Goal: Check status: Check status

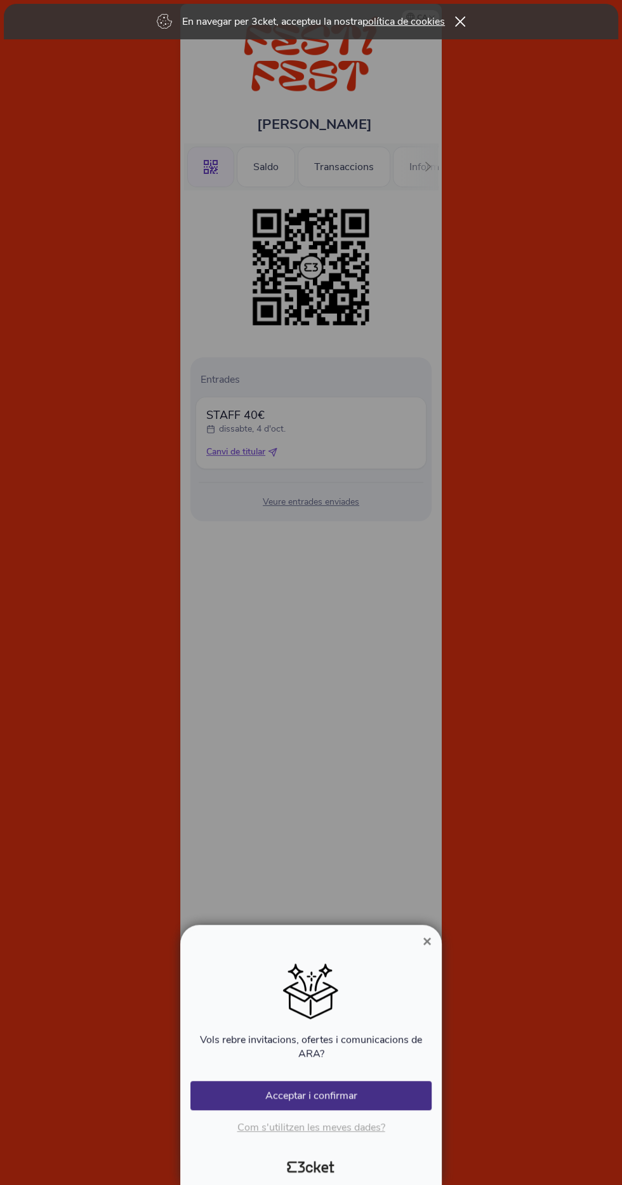
click at [448, 940] on div at bounding box center [311, 592] width 622 height 1185
click at [432, 954] on div "Vols rebre invitacions, ofertes i comunicacions de ARA? Ha ocorregut un error A…" at bounding box center [310, 1049] width 251 height 201
click at [420, 942] on button "×" at bounding box center [427, 941] width 29 height 15
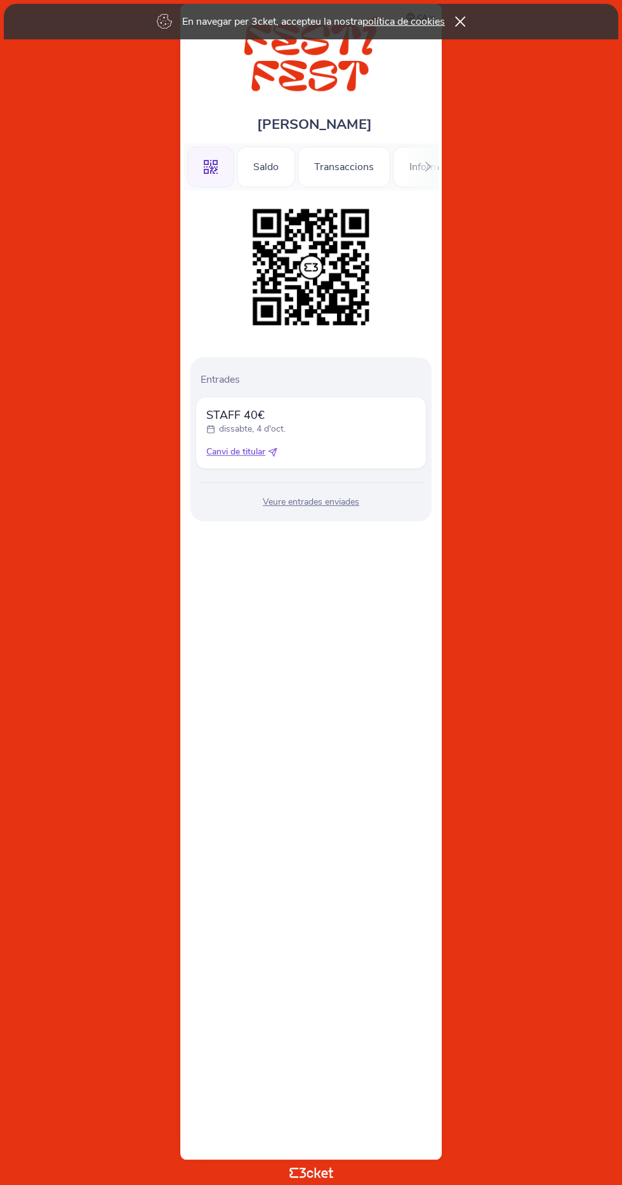
click at [428, 946] on div at bounding box center [311, 592] width 622 height 1185
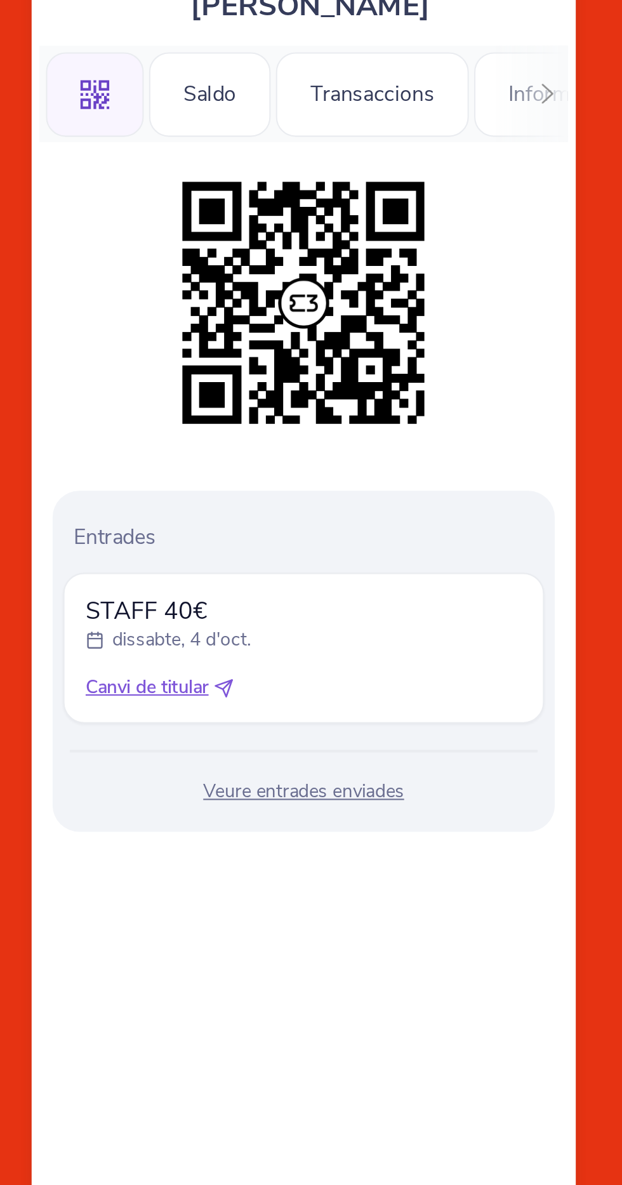
click at [249, 446] on span "Canvi de titular" at bounding box center [235, 452] width 59 height 13
select select "34"
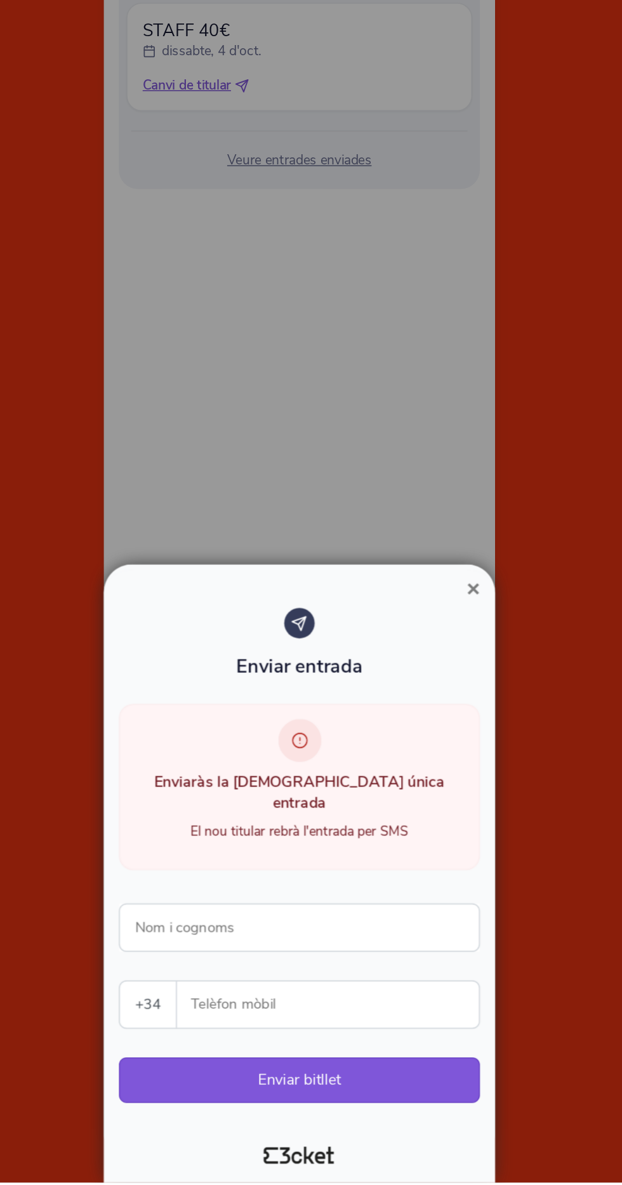
click at [430, 796] on span "×" at bounding box center [427, 787] width 9 height 17
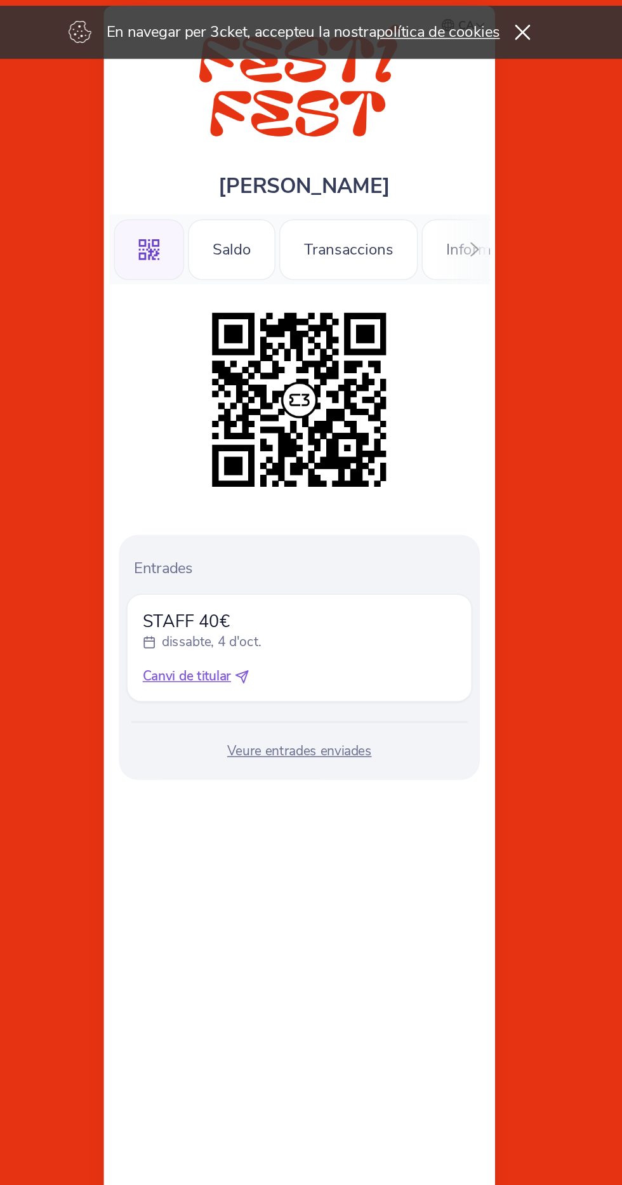
click at [266, 174] on div "Saldo" at bounding box center [266, 167] width 58 height 41
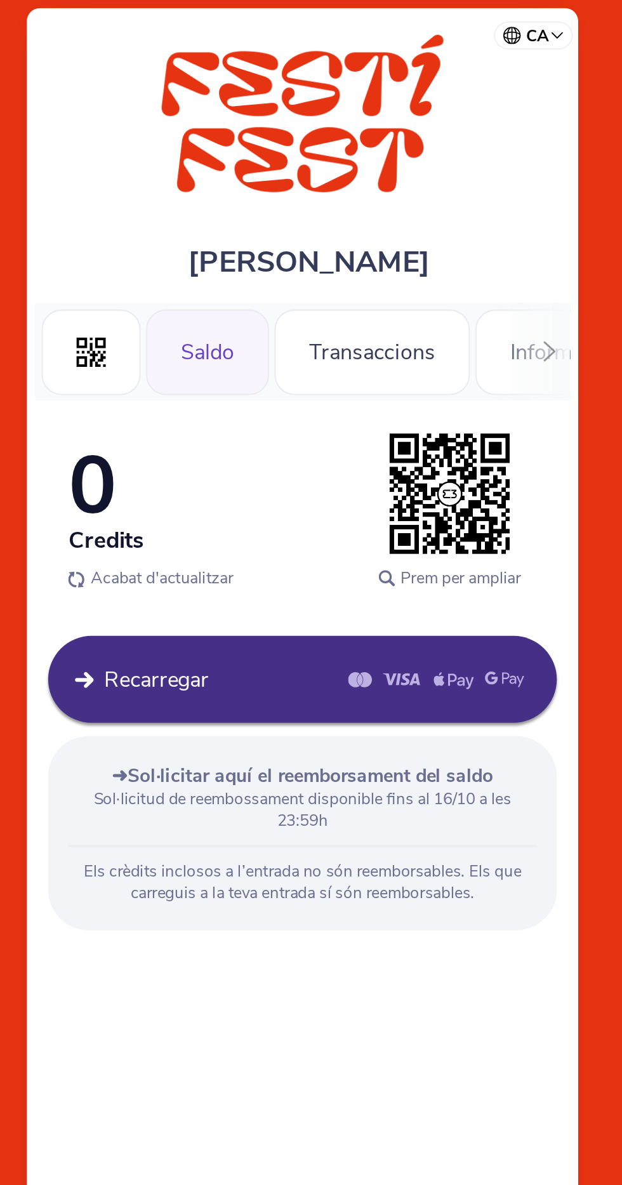
click at [360, 166] on div "Transaccions" at bounding box center [344, 167] width 93 height 41
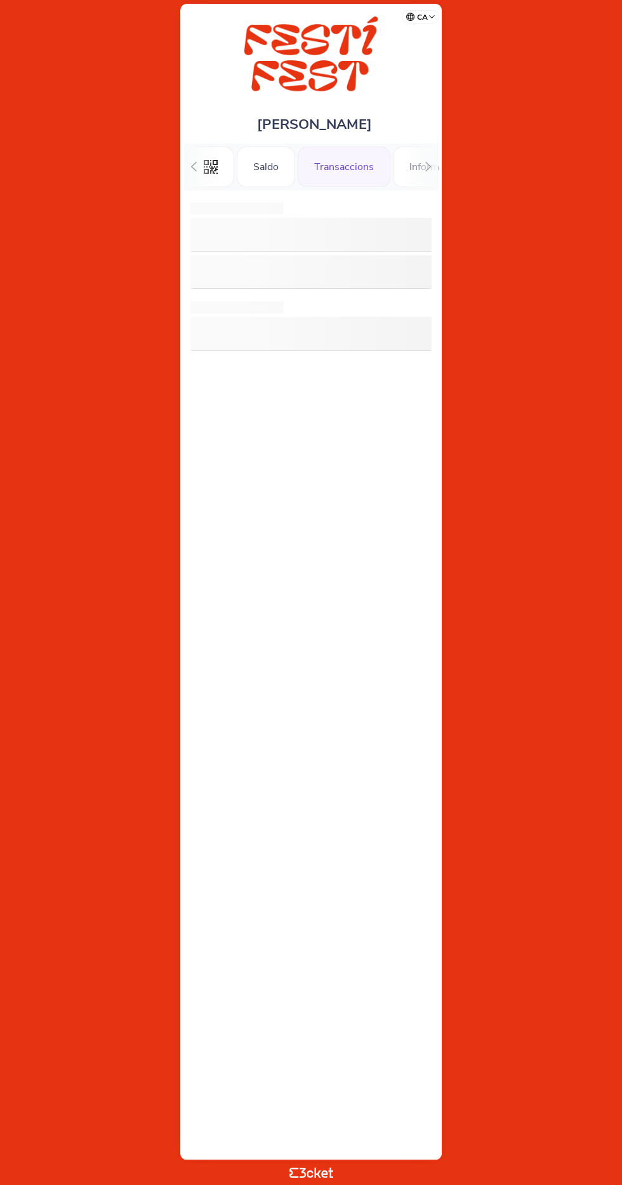
scroll to position [0, 32]
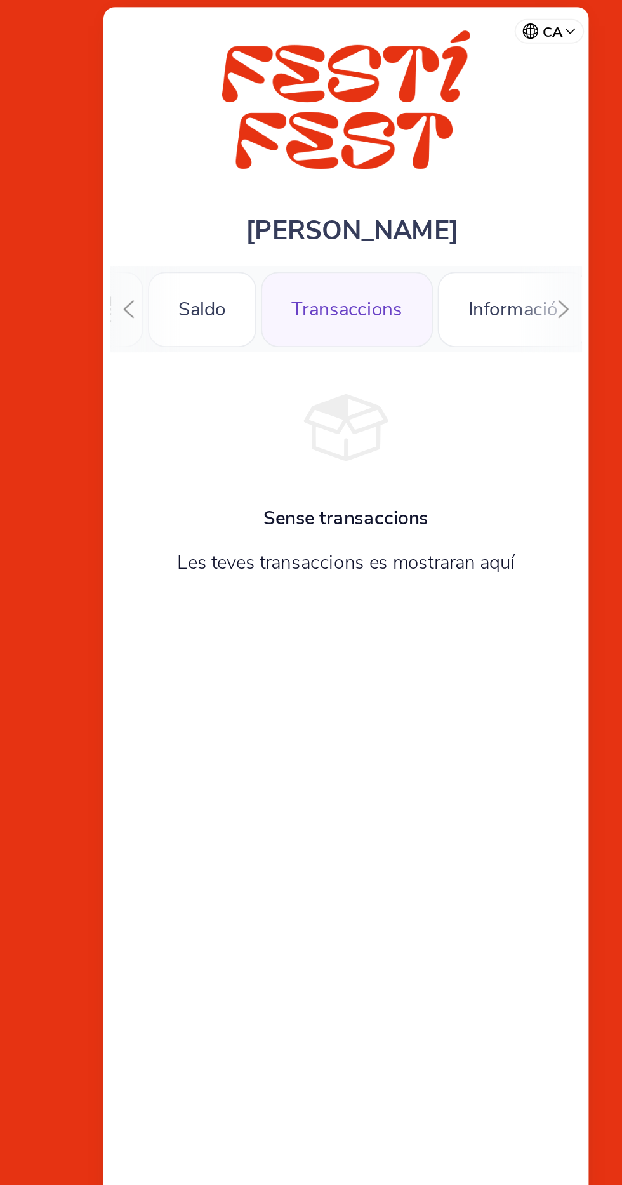
click at [391, 166] on div "Informació" at bounding box center [400, 167] width 81 height 41
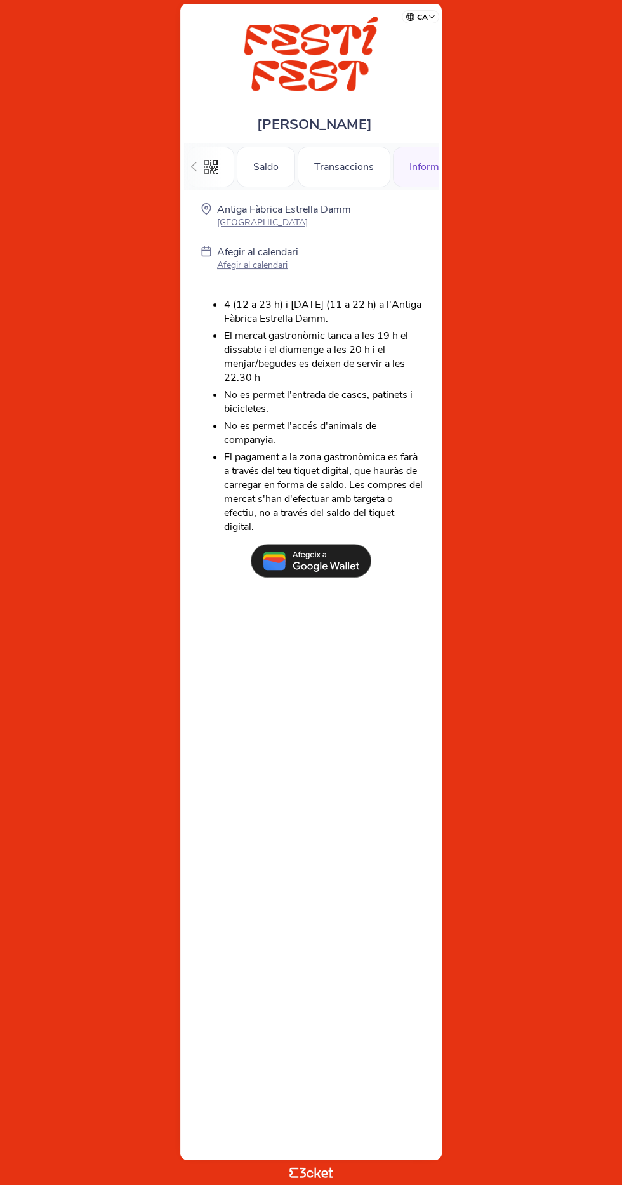
scroll to position [0, 37]
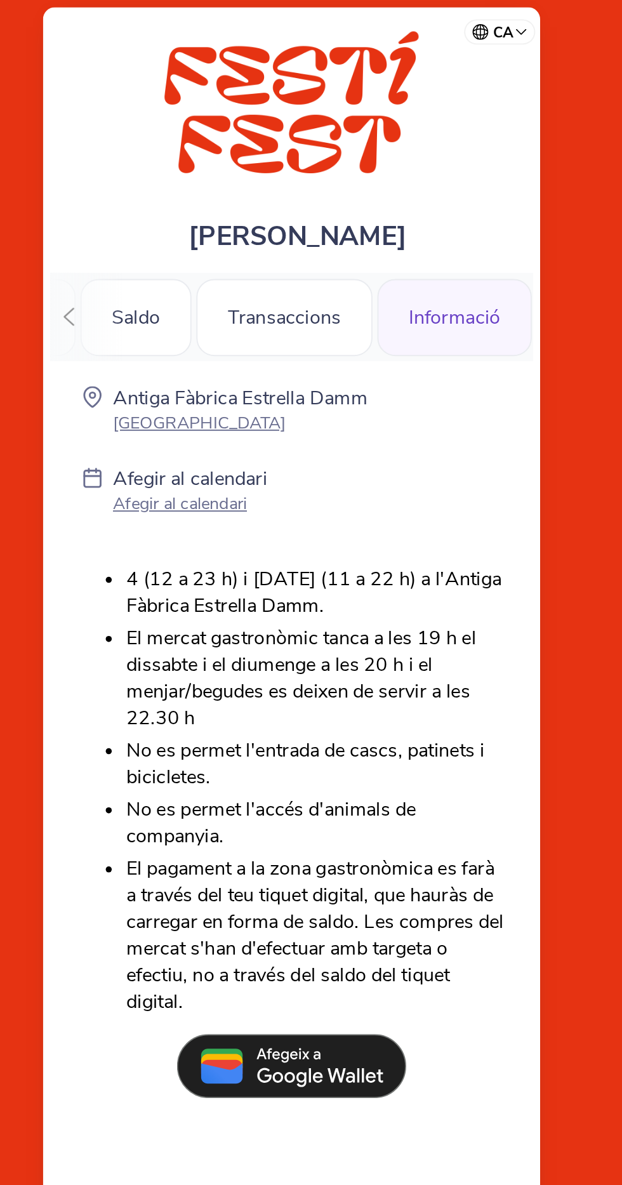
click at [220, 165] on div ".st0{fill-rule:evenodd;clip-rule:evenodd;} Saldo Transaccions Informació" at bounding box center [311, 166] width 254 height 46
click at [225, 171] on div "Saldo" at bounding box center [229, 167] width 58 height 41
click at [192, 170] on icon at bounding box center [194, 167] width 10 height 10
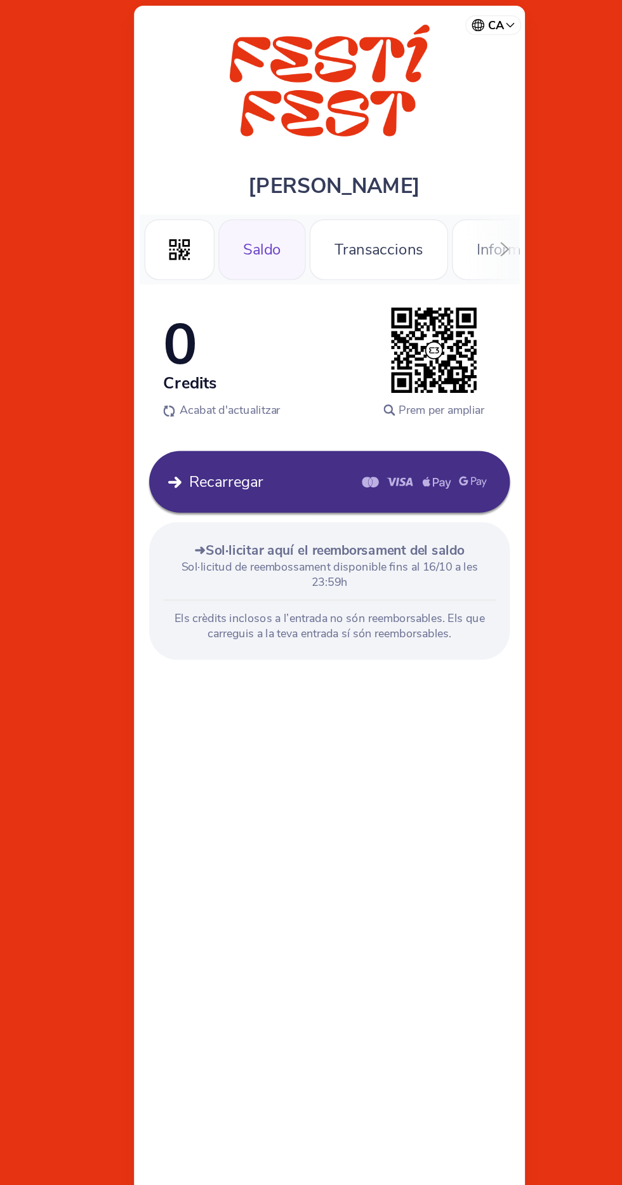
click at [216, 161] on icon ".st0{fill-rule:evenodd;clip-rule:evenodd;}" at bounding box center [211, 167] width 14 height 14
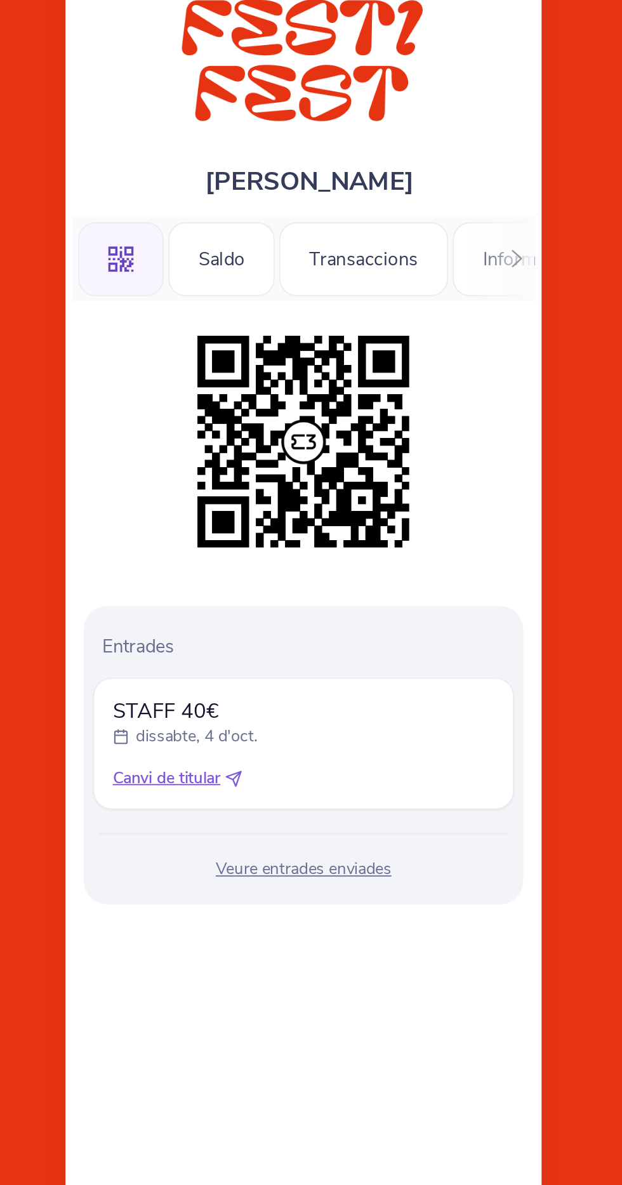
click at [340, 506] on div "Veure entrades enviades" at bounding box center [310, 502] width 231 height 13
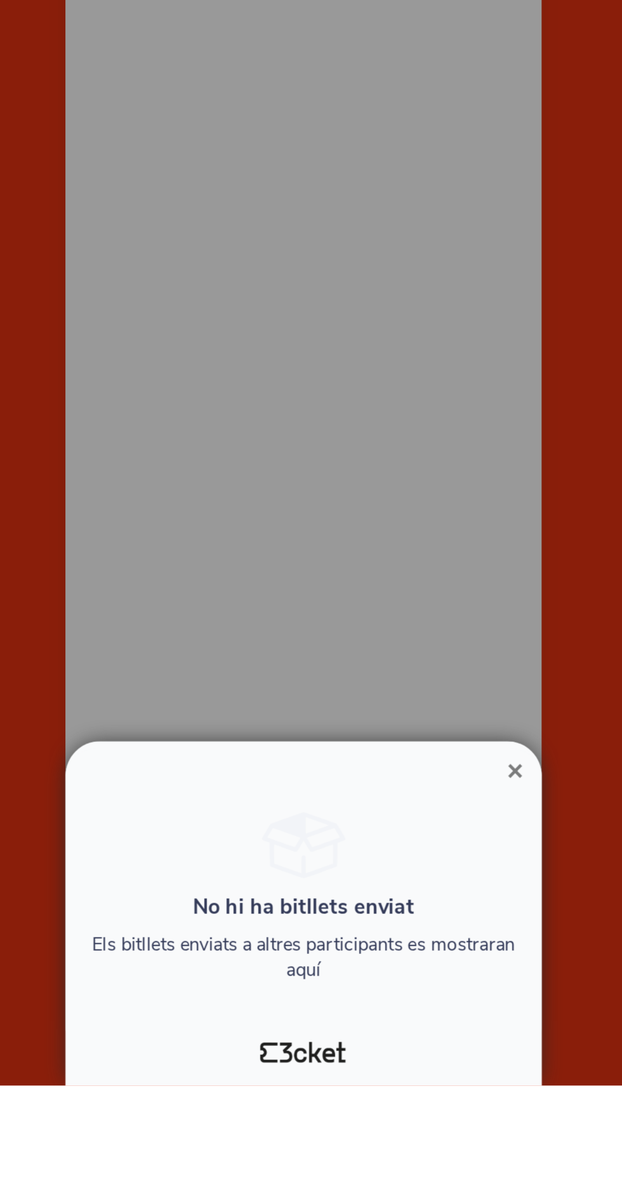
click at [433, 1020] on button "×" at bounding box center [427, 1012] width 29 height 15
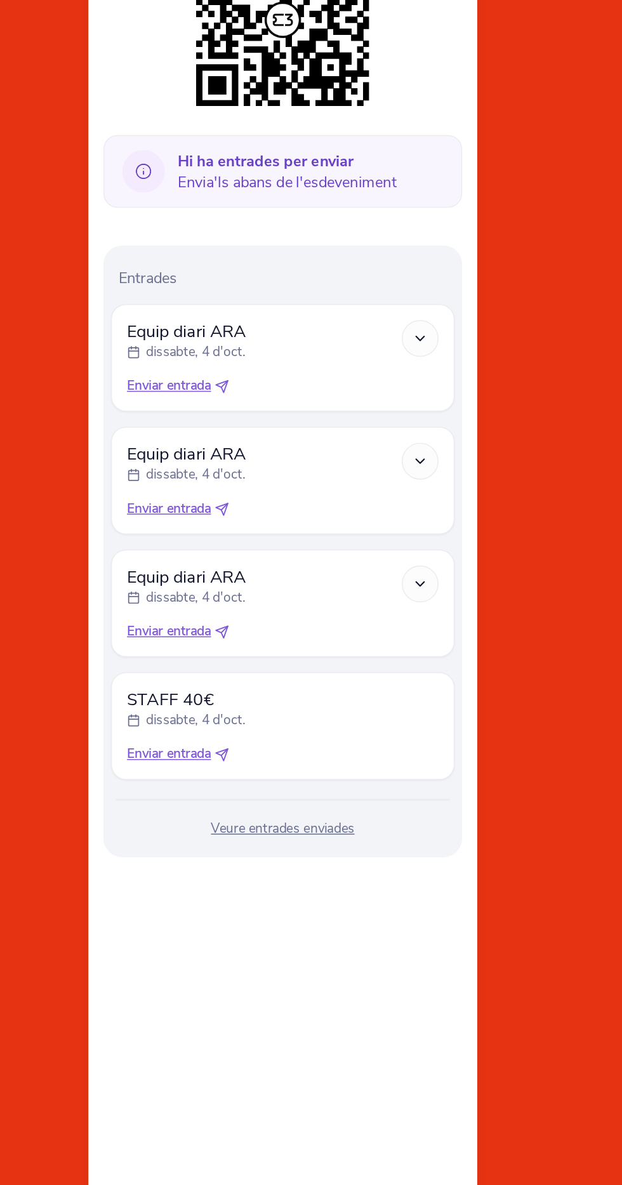
click at [403, 477] on icon at bounding box center [403, 481] width 11 height 11
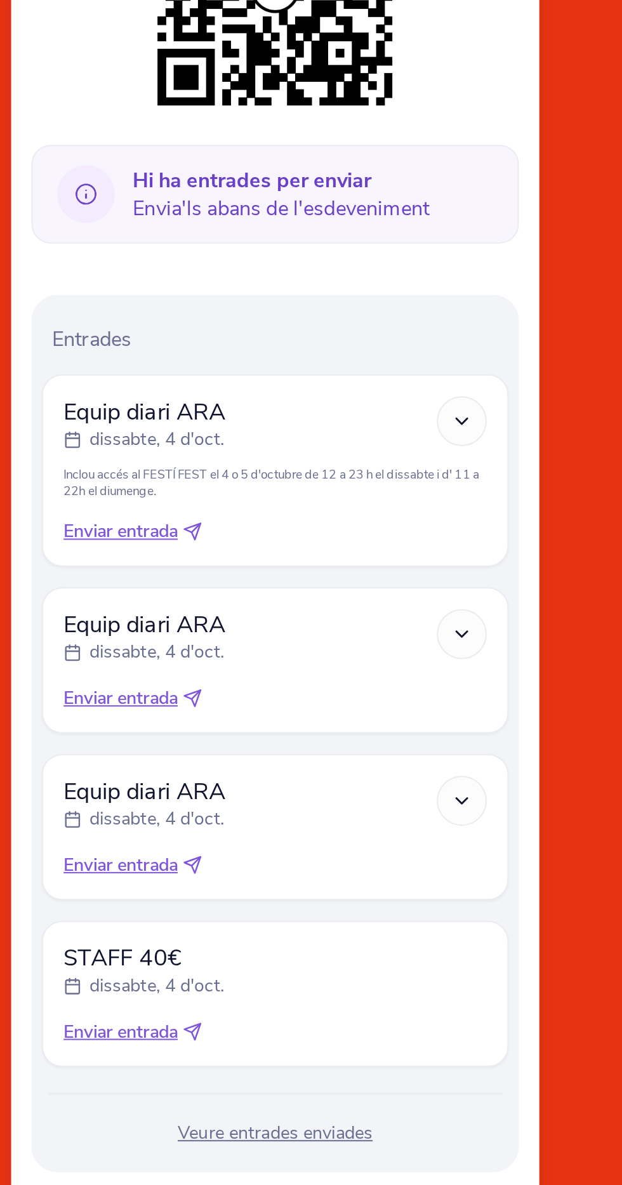
click at [407, 583] on icon at bounding box center [403, 586] width 11 height 11
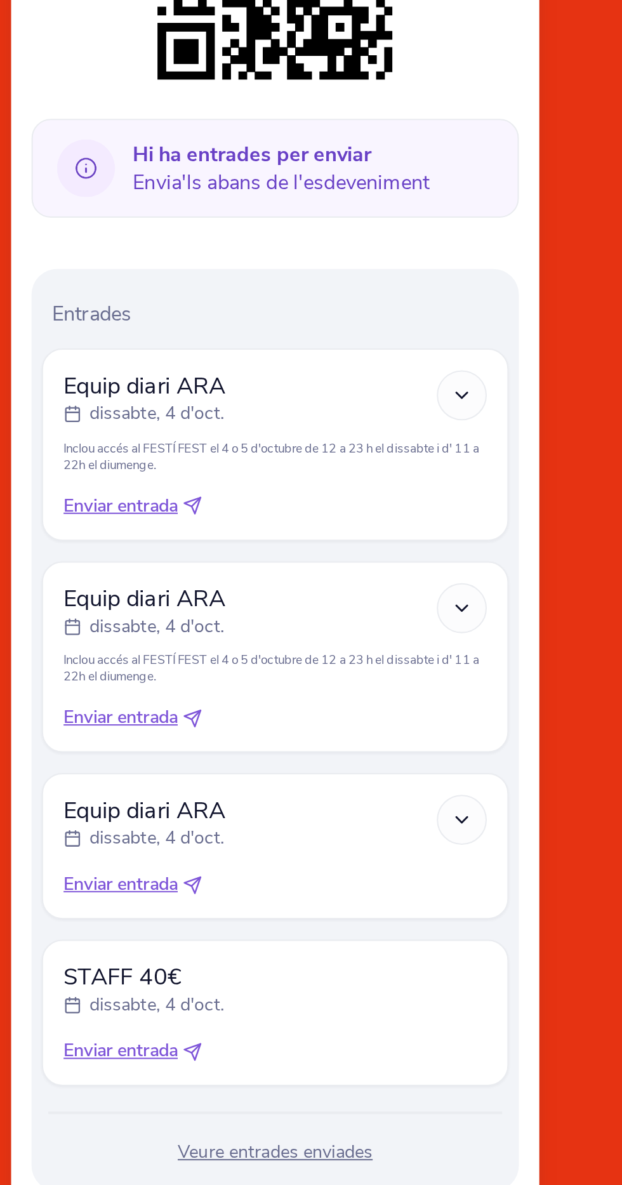
click at [401, 691] on polyline at bounding box center [403, 691] width 6 height 3
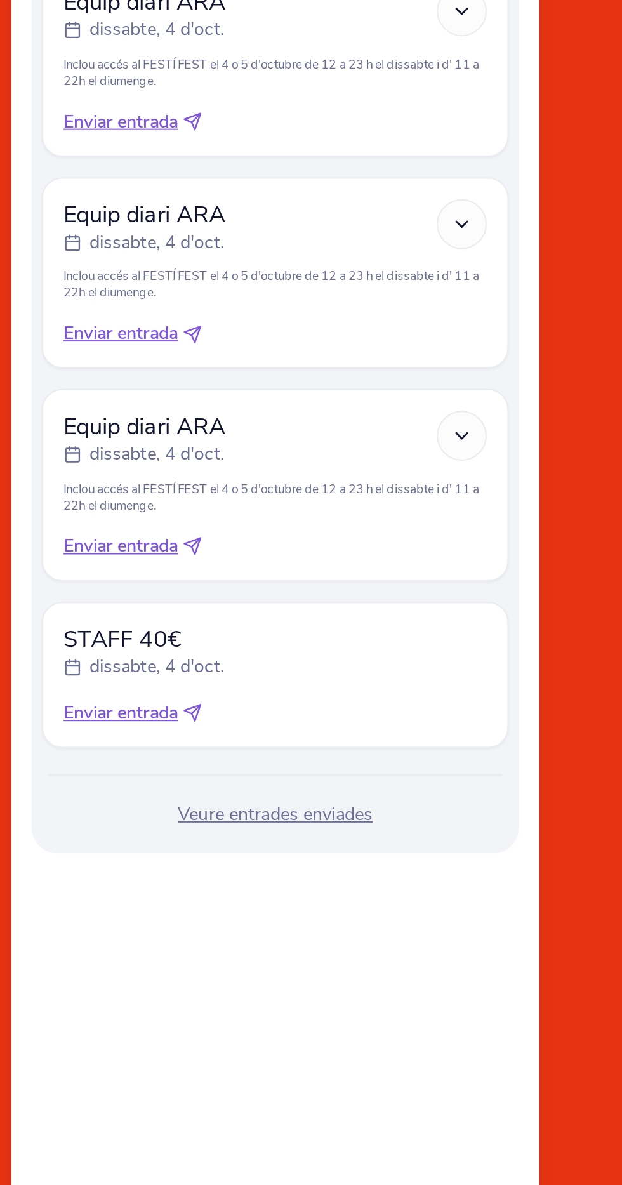
click at [339, 880] on div "Veure entrades enviades" at bounding box center [310, 879] width 231 height 13
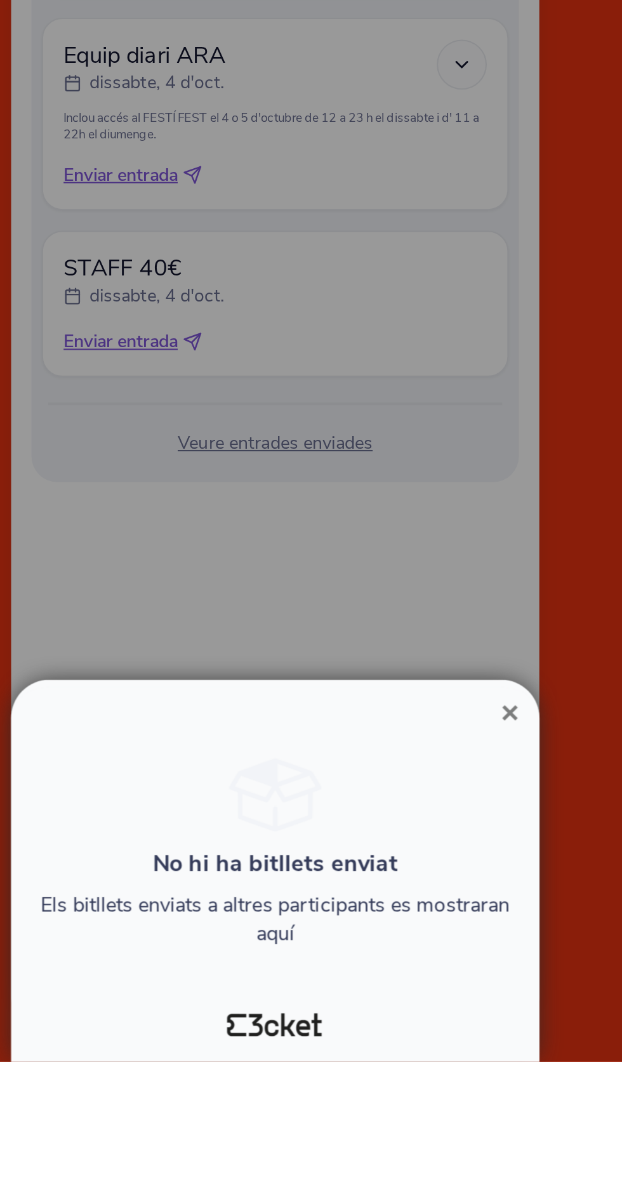
click at [434, 1020] on button "×" at bounding box center [427, 1012] width 29 height 15
